Goal: Information Seeking & Learning: Learn about a topic

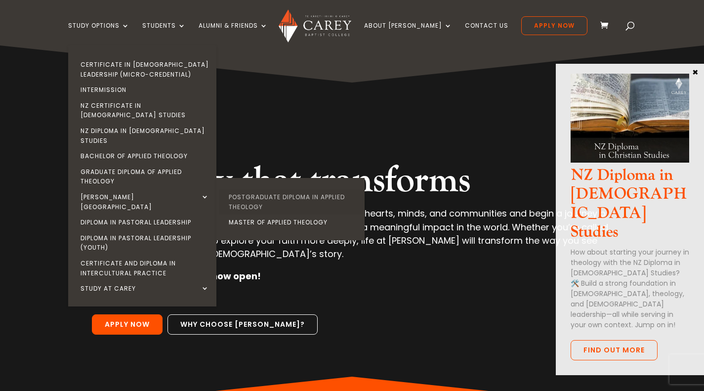
click at [327, 189] on link "Postgraduate Diploma in Applied Theology" at bounding box center [293, 201] width 148 height 25
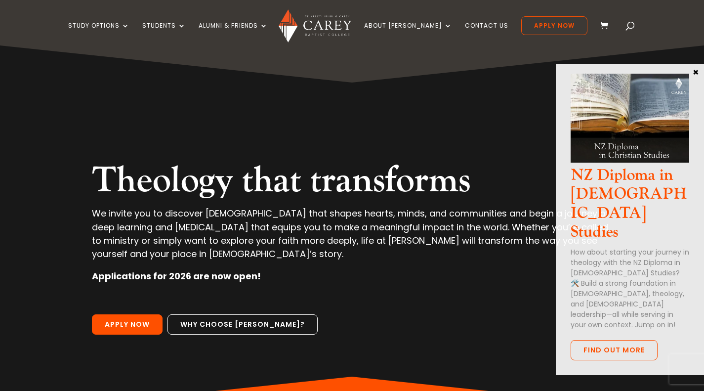
click at [695, 72] on button "×" at bounding box center [696, 71] width 10 height 9
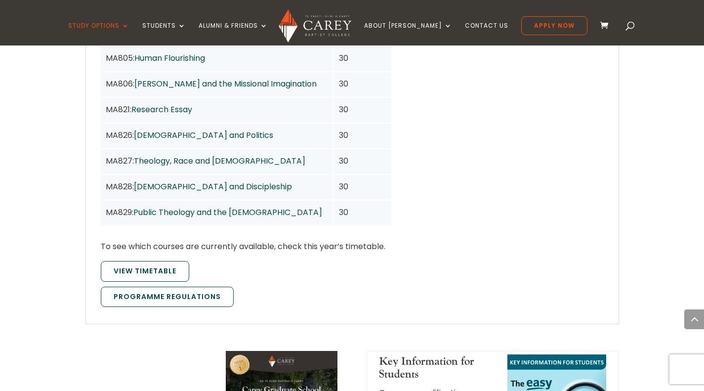
scroll to position [889, 0]
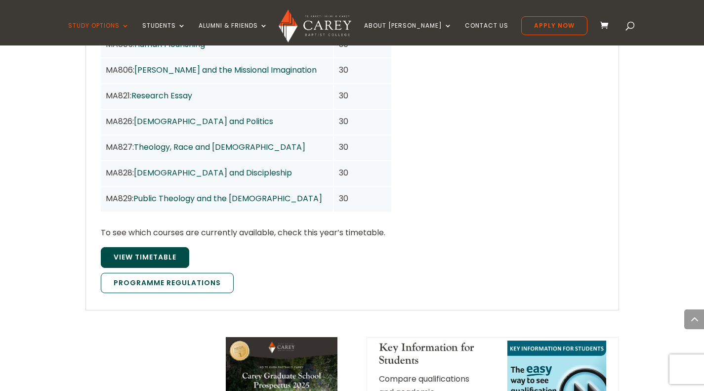
click at [144, 252] on span "View Timetable" at bounding box center [145, 257] width 63 height 10
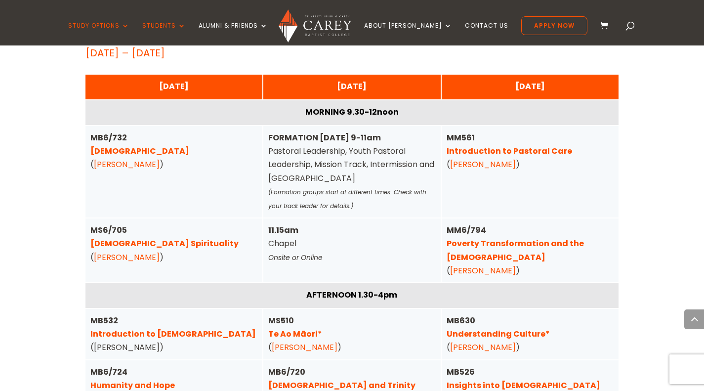
scroll to position [2520, 0]
